Goal: Find specific page/section

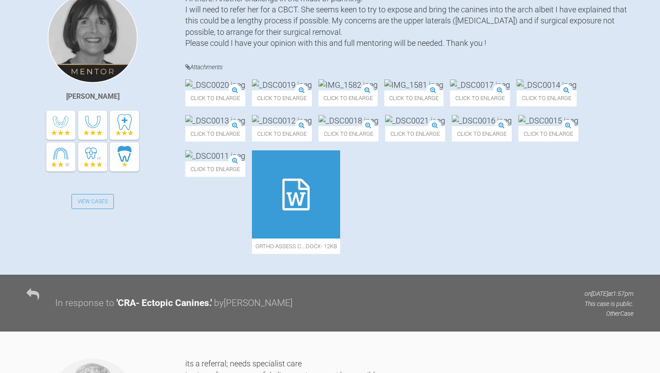
scroll to position [230, 0]
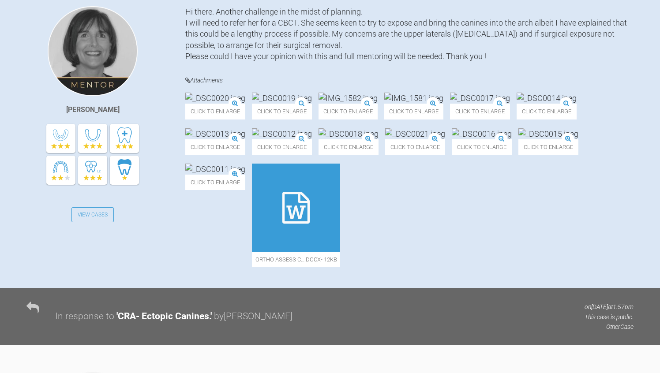
click at [378, 104] on img at bounding box center [348, 98] width 59 height 11
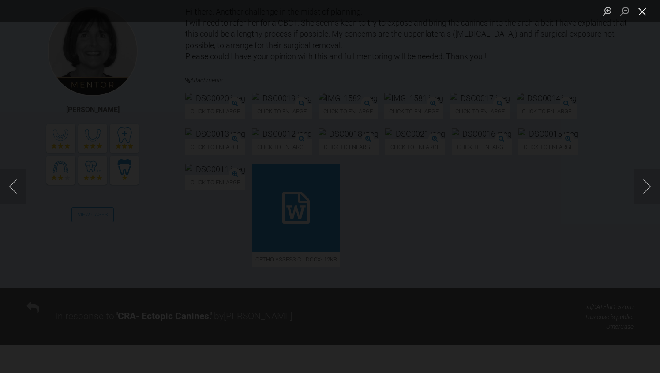
click at [641, 11] on button "Close lightbox" at bounding box center [643, 11] width 18 height 15
